Goal: Find specific page/section

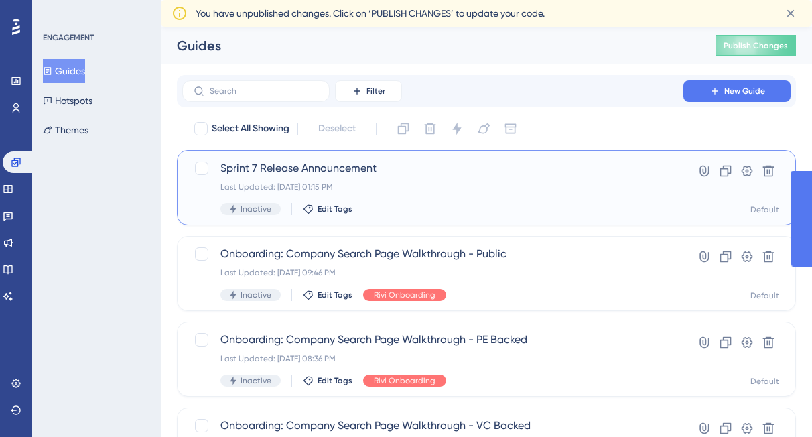
click at [264, 163] on span "Sprint 7 Release Announcement" at bounding box center [432, 168] width 425 height 16
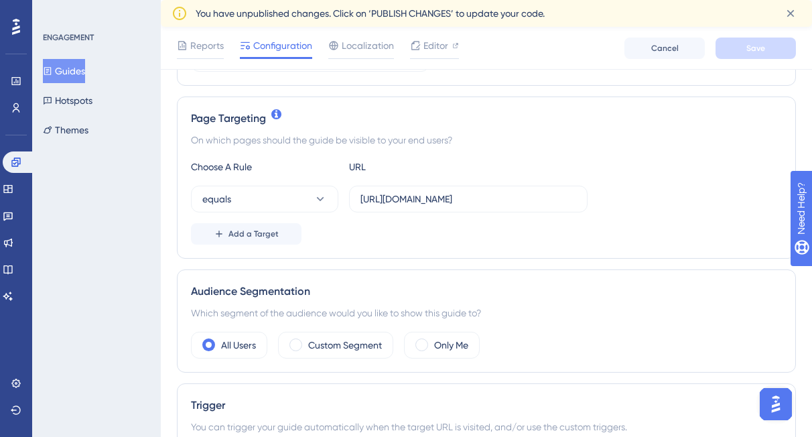
scroll to position [321, 0]
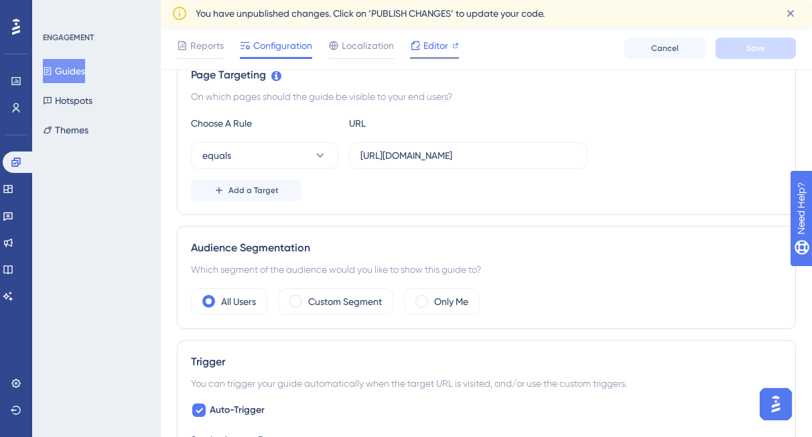
click at [430, 47] on span "Editor" at bounding box center [435, 45] width 25 height 16
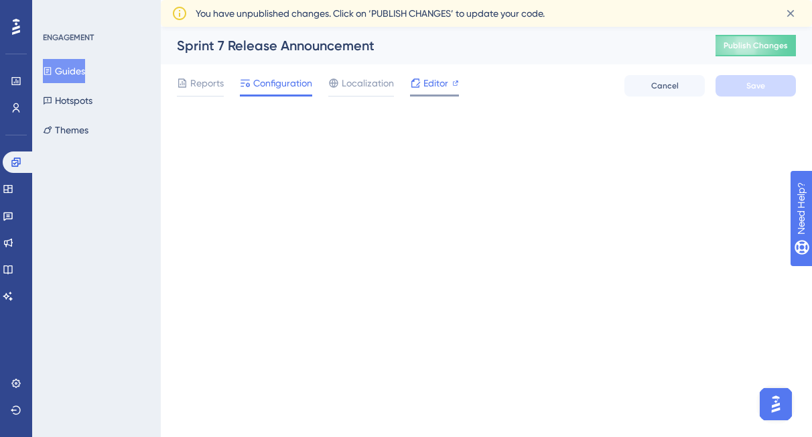
scroll to position [0, 0]
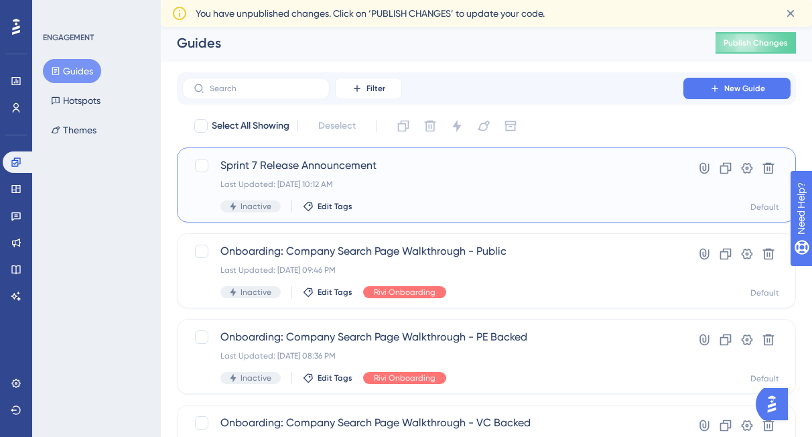
click at [313, 159] on span "Sprint 7 Release Announcement" at bounding box center [432, 165] width 425 height 16
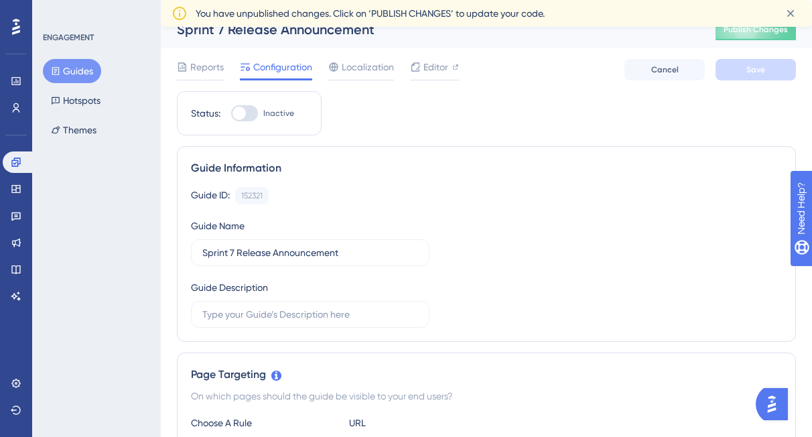
scroll to position [15, 0]
click at [433, 69] on span "Editor" at bounding box center [435, 68] width 25 height 16
click at [433, 65] on span "Editor" at bounding box center [435, 68] width 25 height 16
